Goal: Task Accomplishment & Management: Use online tool/utility

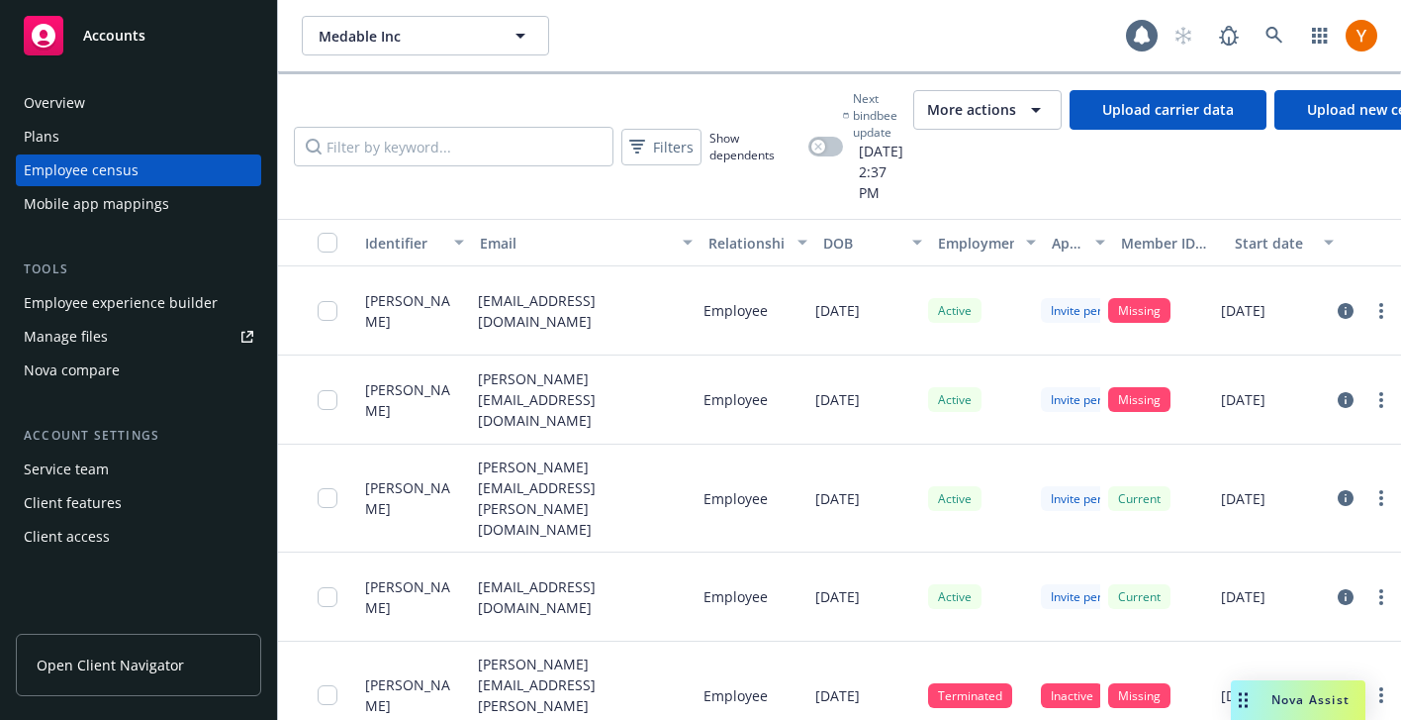
click at [1007, 122] on button "More actions" at bounding box center [988, 110] width 148 height 40
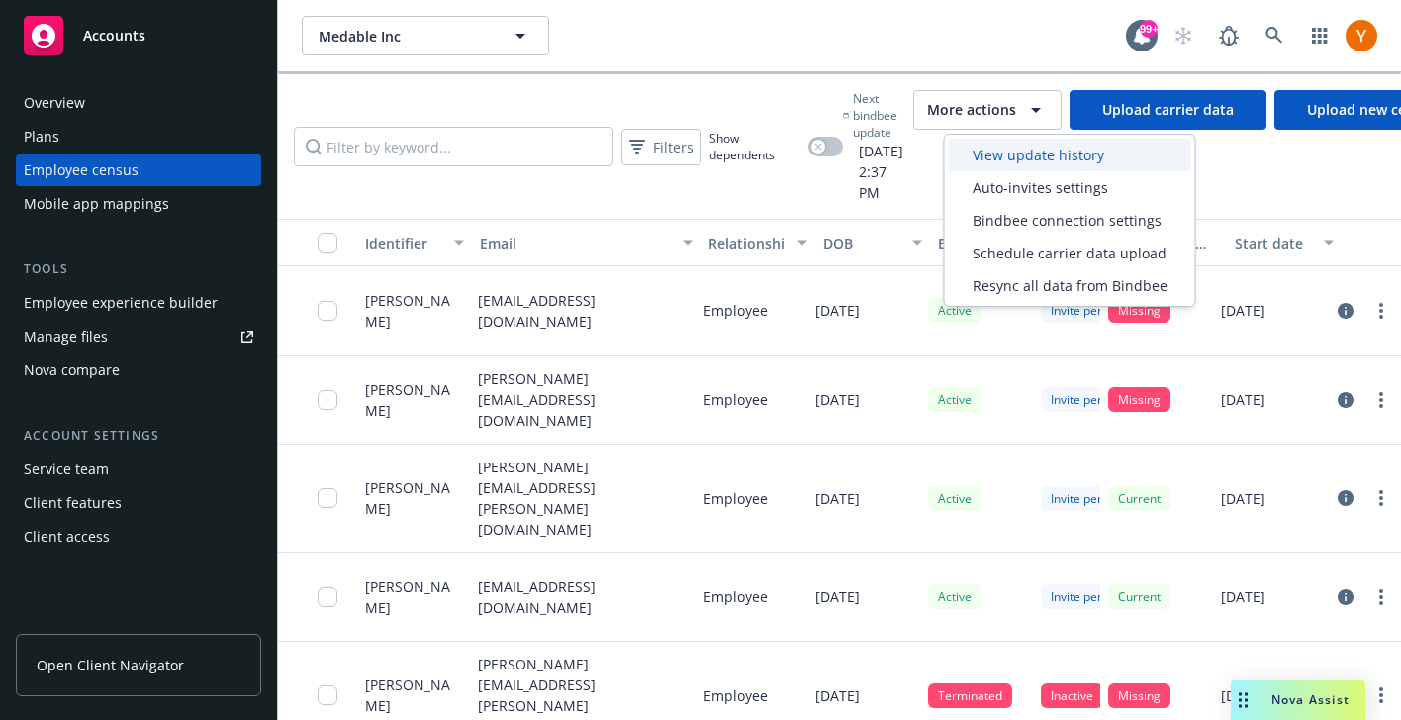
click at [1005, 157] on span "View update history" at bounding box center [1039, 155] width 132 height 21
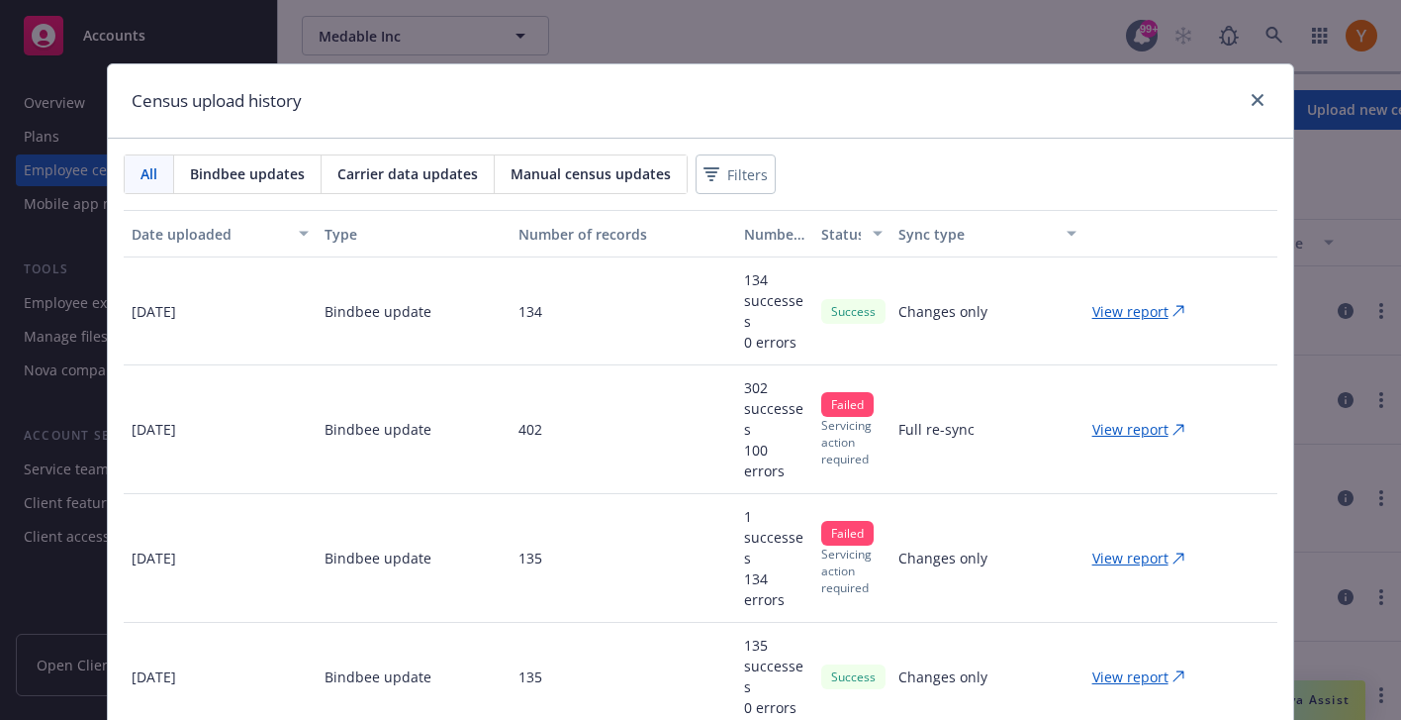
click at [1133, 424] on p "View report" at bounding box center [1131, 429] width 76 height 21
click at [1254, 107] on link "close" at bounding box center [1258, 100] width 24 height 24
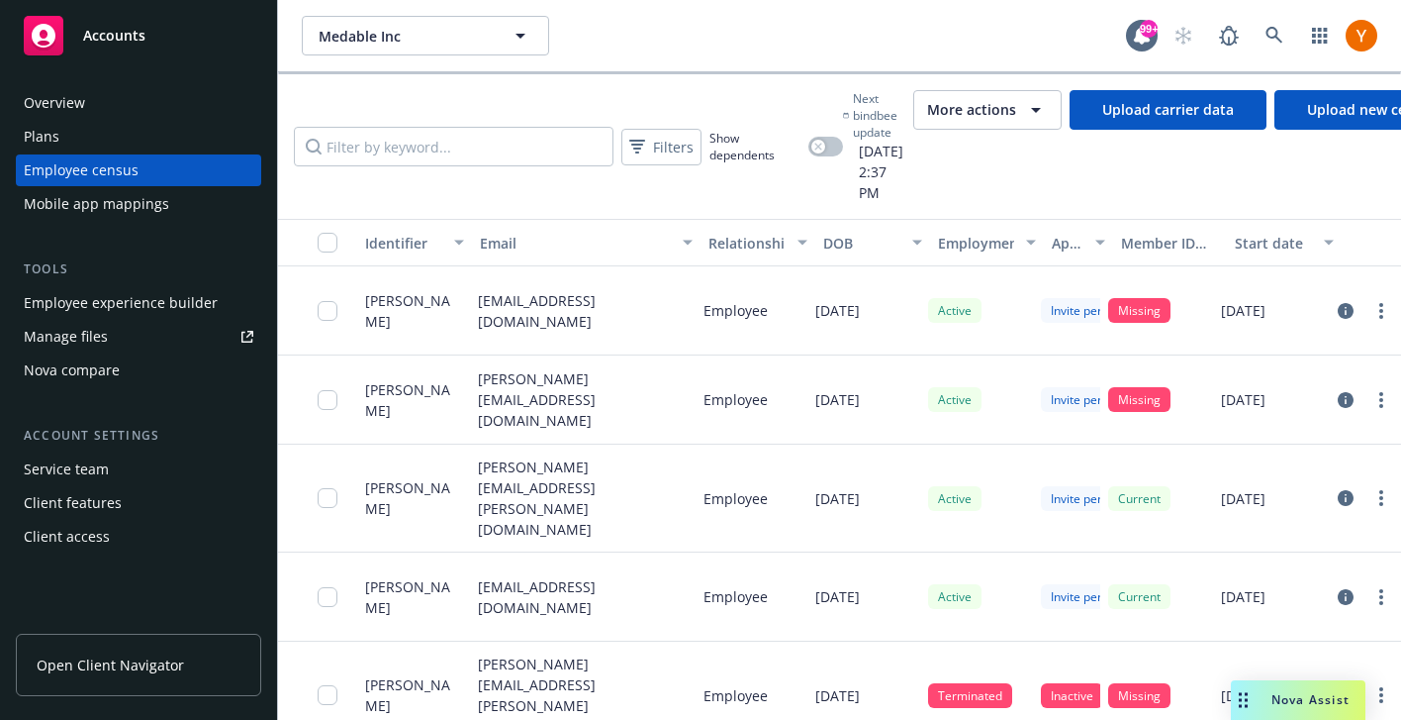
click at [168, 198] on div "Mobile app mappings" at bounding box center [139, 204] width 230 height 32
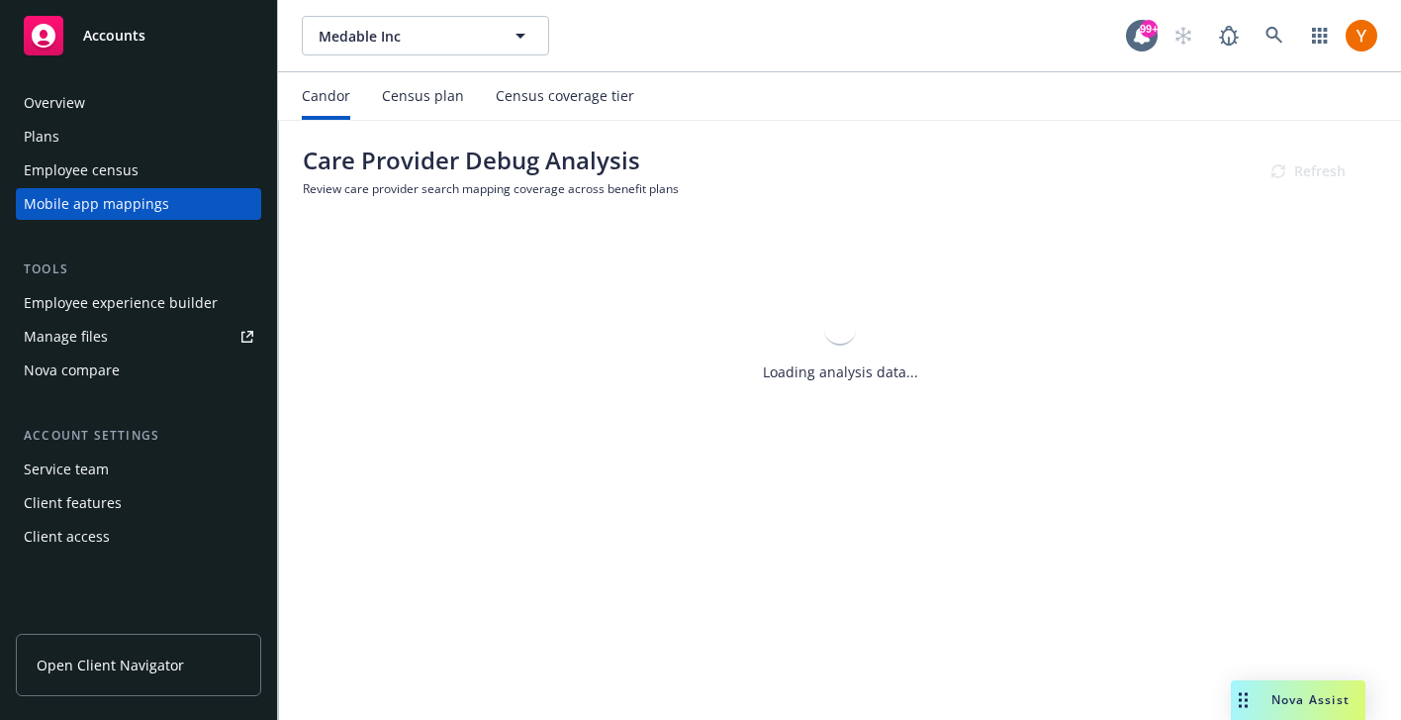
click at [416, 101] on div "Census plan" at bounding box center [423, 96] width 82 height 16
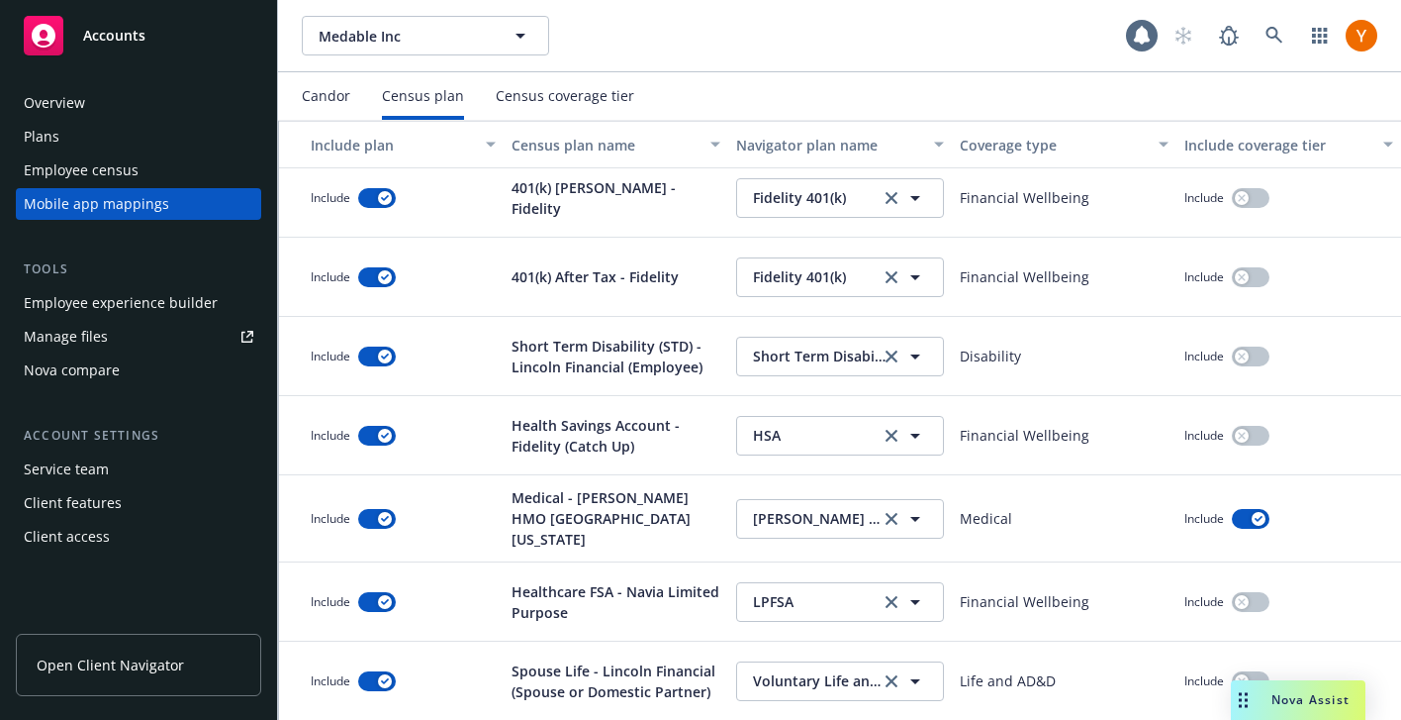
scroll to position [90, 0]
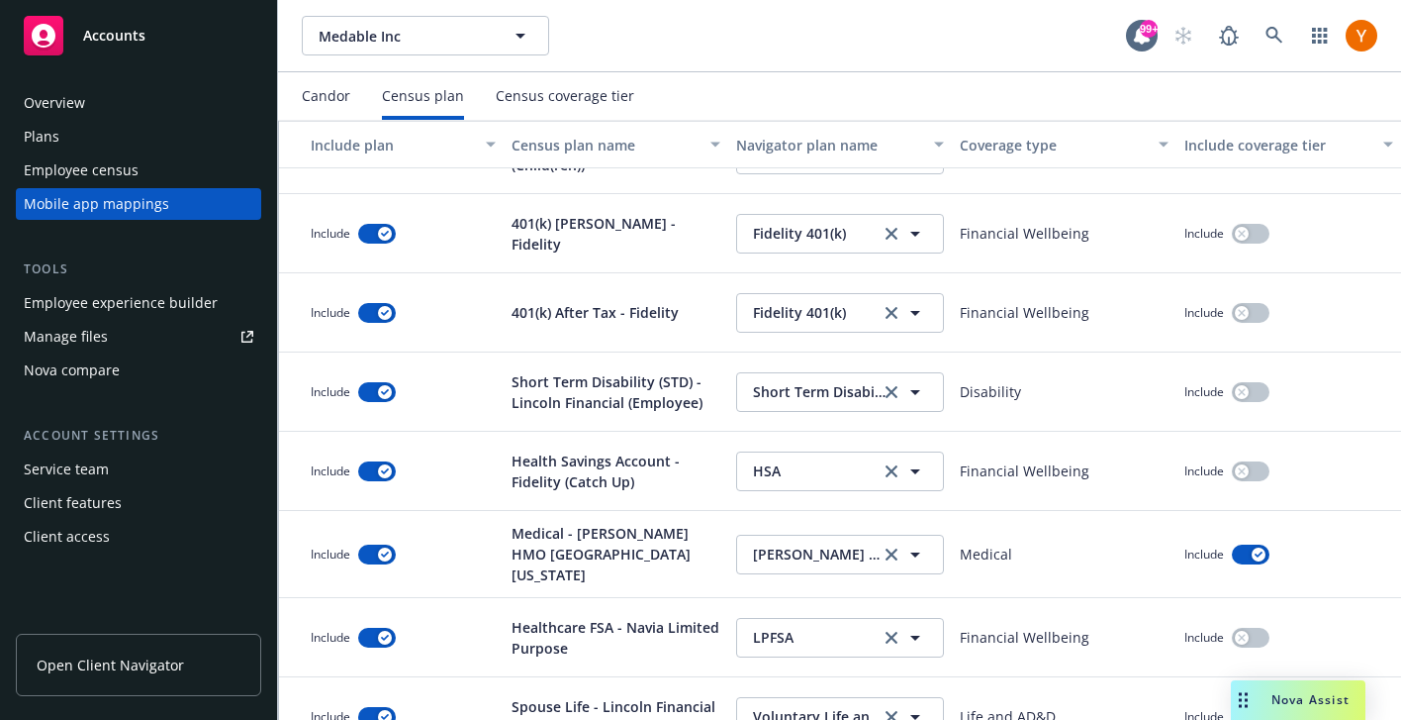
scroll to position [54, 0]
click at [196, 168] on div "Employee census" at bounding box center [139, 170] width 230 height 32
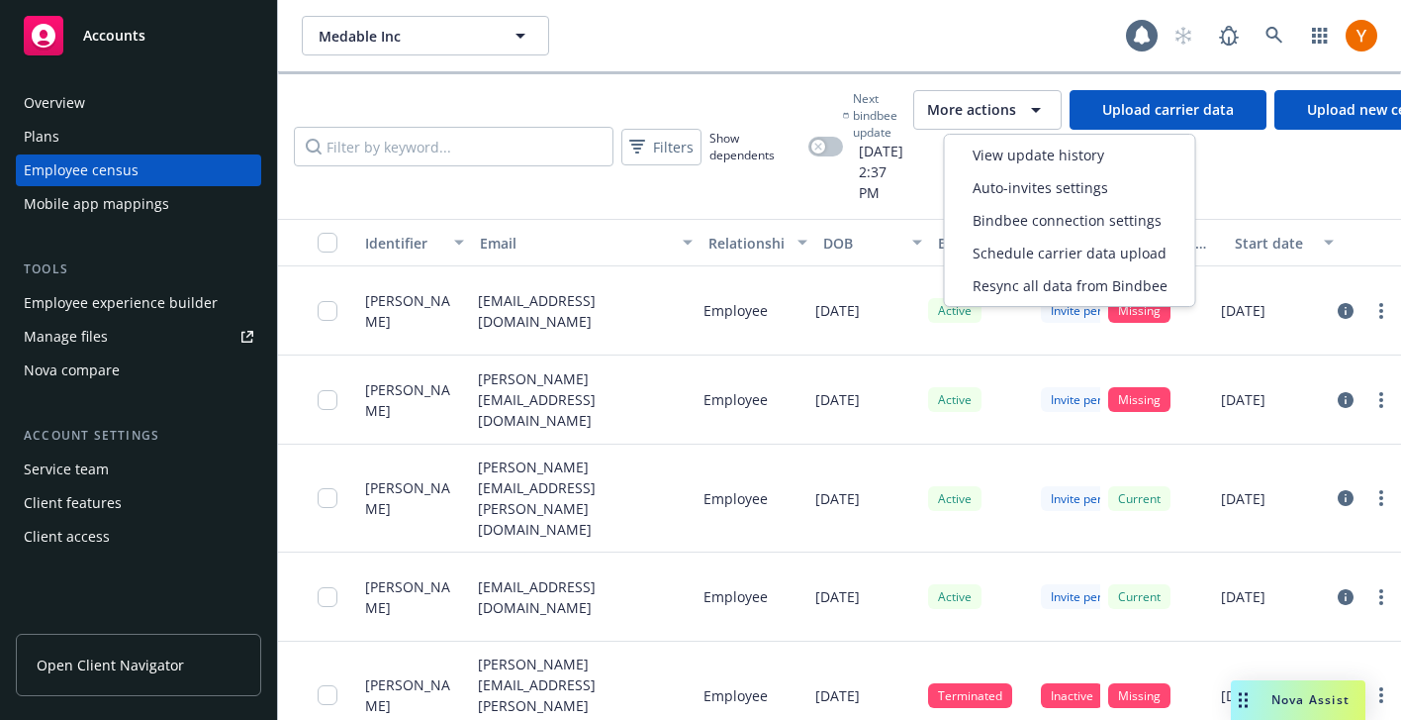
click at [988, 103] on span "More actions" at bounding box center [971, 110] width 89 height 20
click at [1027, 270] on div "Resync all data from Bindbee" at bounding box center [1070, 285] width 242 height 33
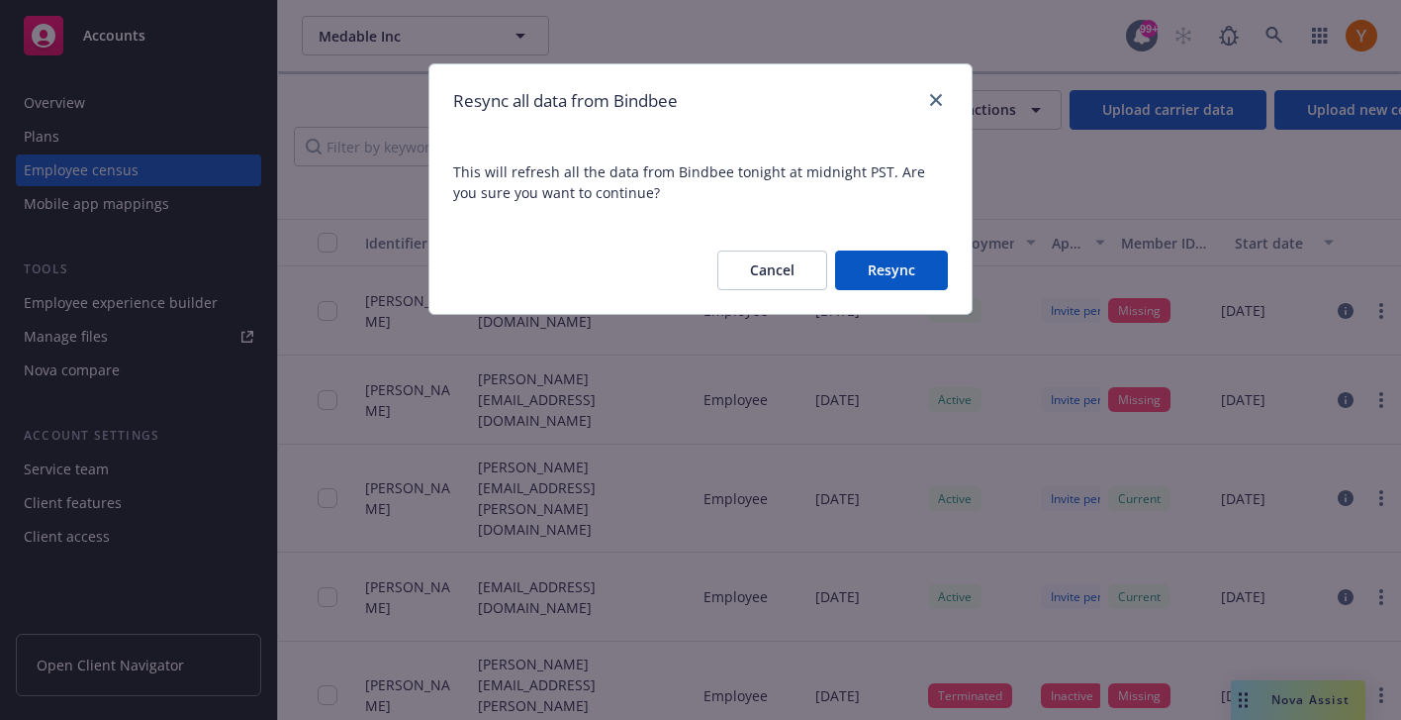
click at [932, 275] on button "Resync" at bounding box center [891, 270] width 113 height 40
